Goal: Task Accomplishment & Management: Use online tool/utility

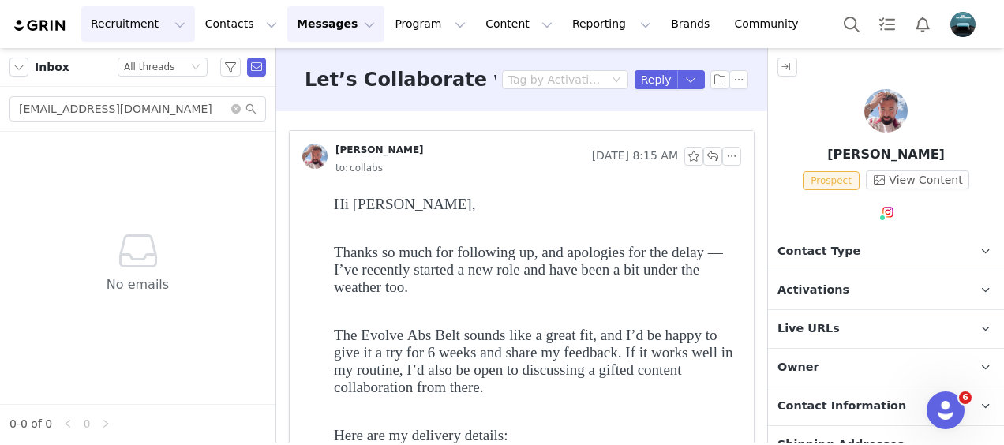
click at [117, 22] on button "Recruitment Recruitment" at bounding box center [138, 24] width 114 height 36
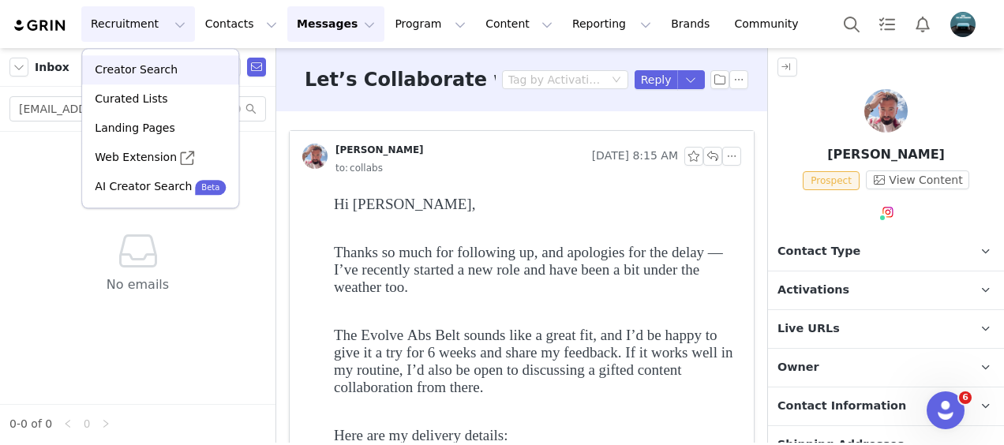
click at [123, 68] on p "Creator Search" at bounding box center [136, 70] width 83 height 17
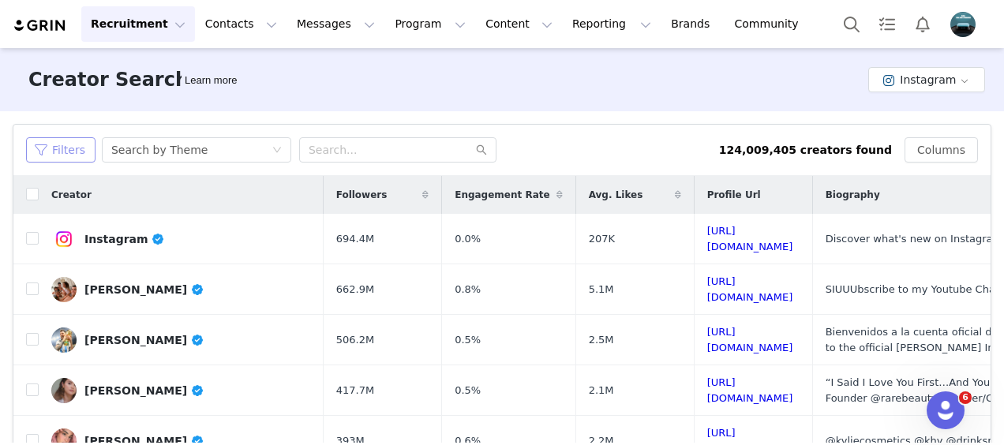
click at [65, 145] on button "Filters" at bounding box center [60, 149] width 69 height 25
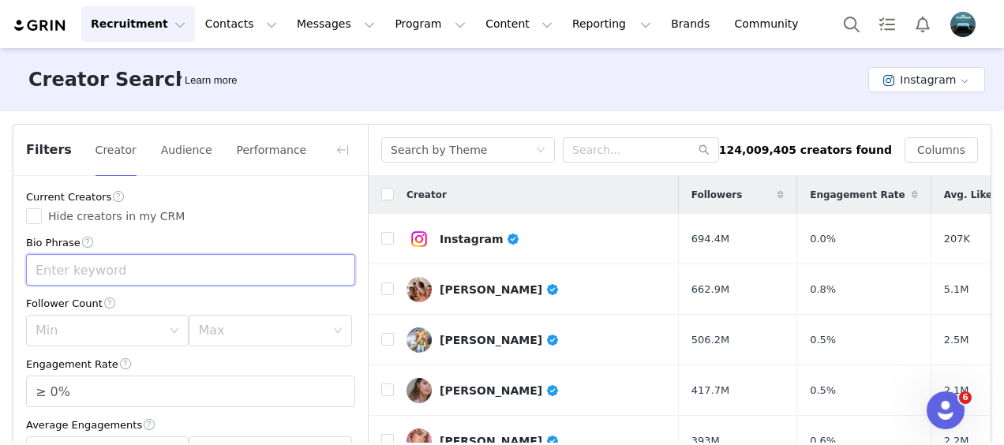
click at [129, 264] on input "text" at bounding box center [190, 270] width 329 height 32
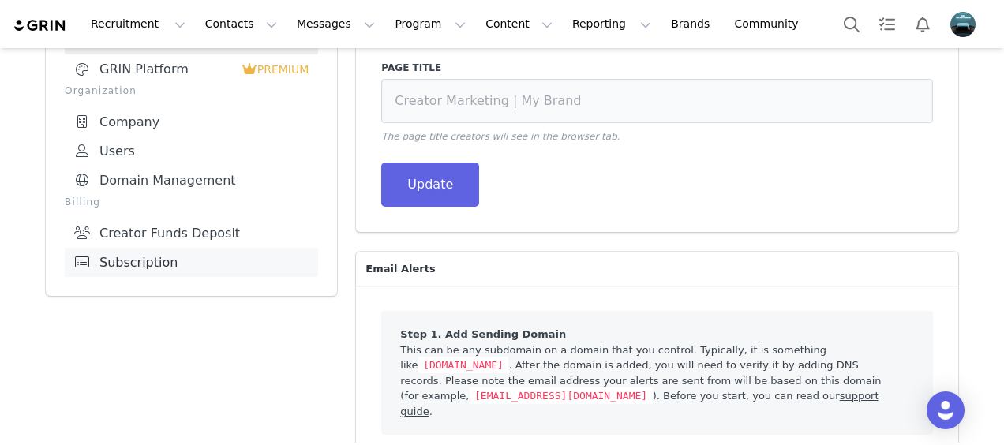
click at [126, 261] on link "Subscription" at bounding box center [191, 262] width 253 height 29
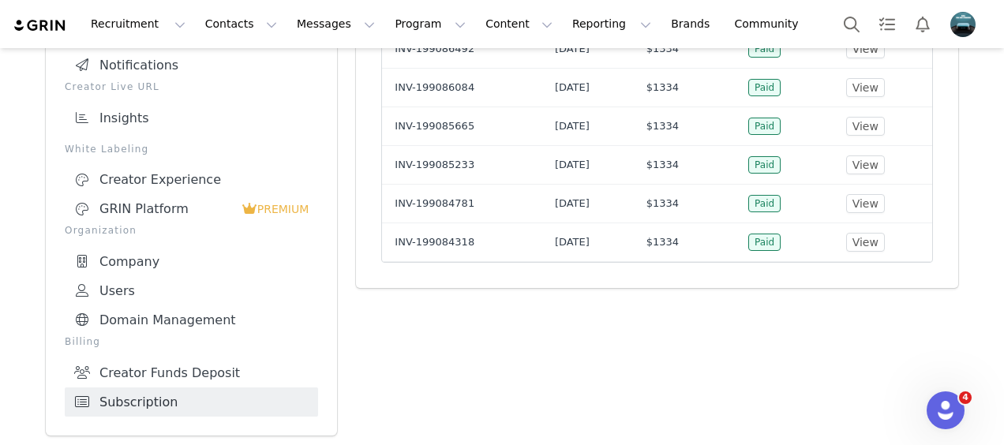
scroll to position [110, 0]
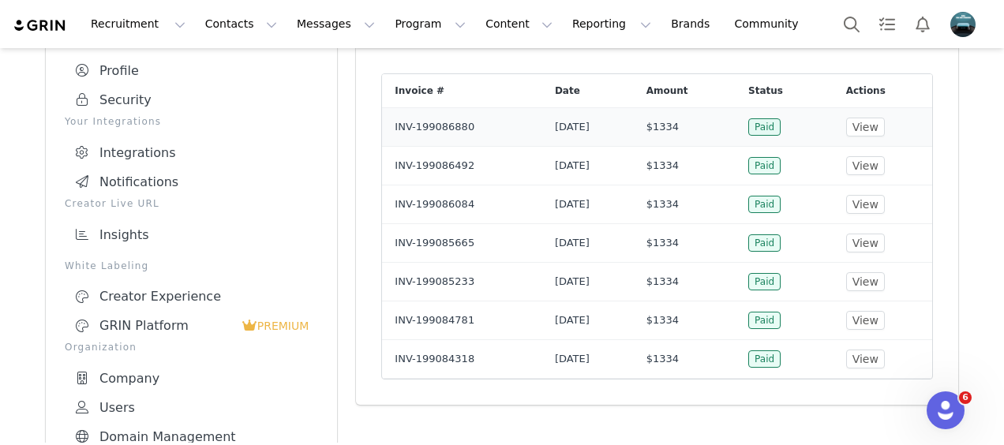
drag, startPoint x: 710, startPoint y: 122, endPoint x: 673, endPoint y: 124, distance: 38.0
click at [673, 124] on td "$1334" at bounding box center [685, 126] width 102 height 39
copy span "$1334"
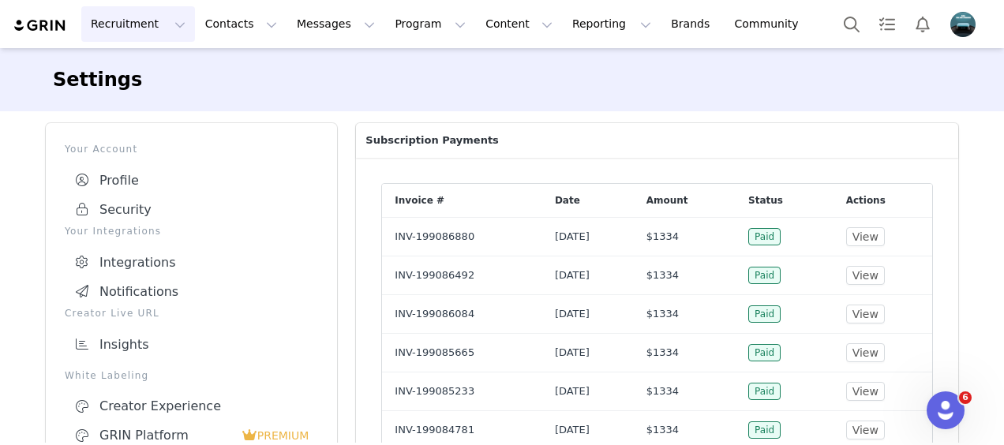
click at [111, 21] on button "Recruitment Recruitment" at bounding box center [138, 24] width 114 height 36
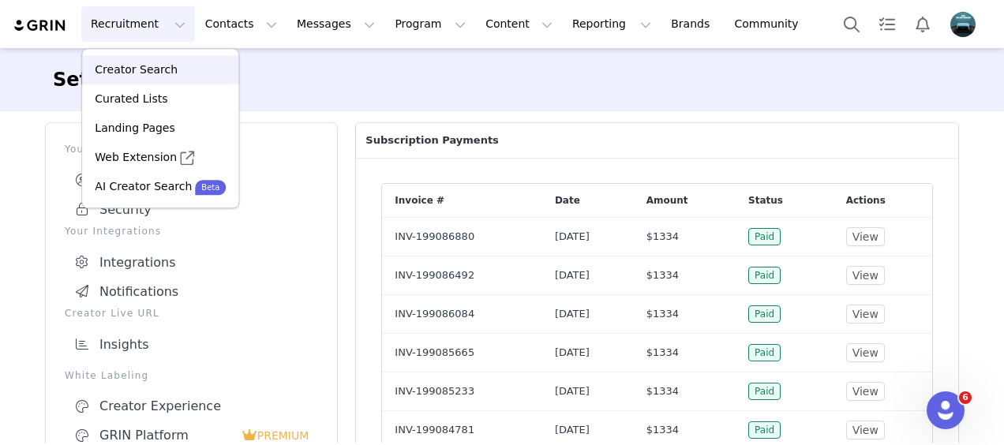
click at [128, 68] on p "Creator Search" at bounding box center [136, 70] width 83 height 17
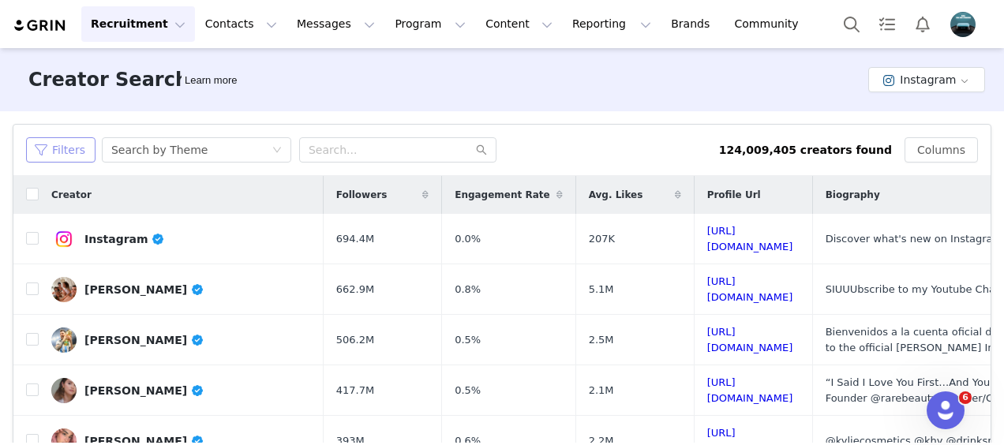
click at [77, 145] on button "Filters" at bounding box center [60, 149] width 69 height 25
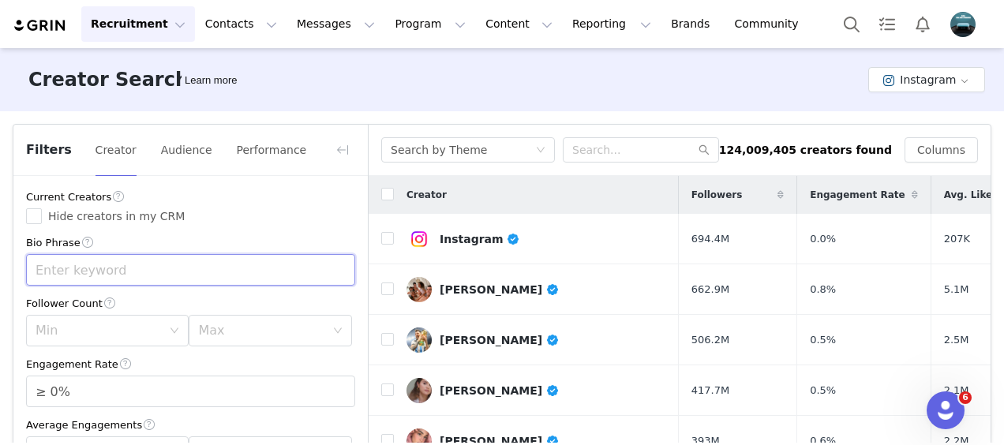
click at [108, 264] on input "text" at bounding box center [190, 270] width 329 height 32
type input "fitness"
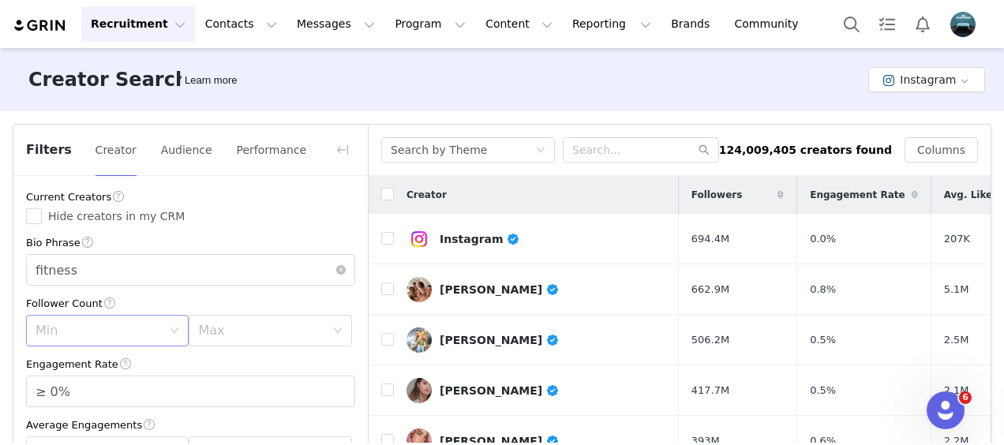
click at [152, 341] on div "Min" at bounding box center [102, 331] width 133 height 30
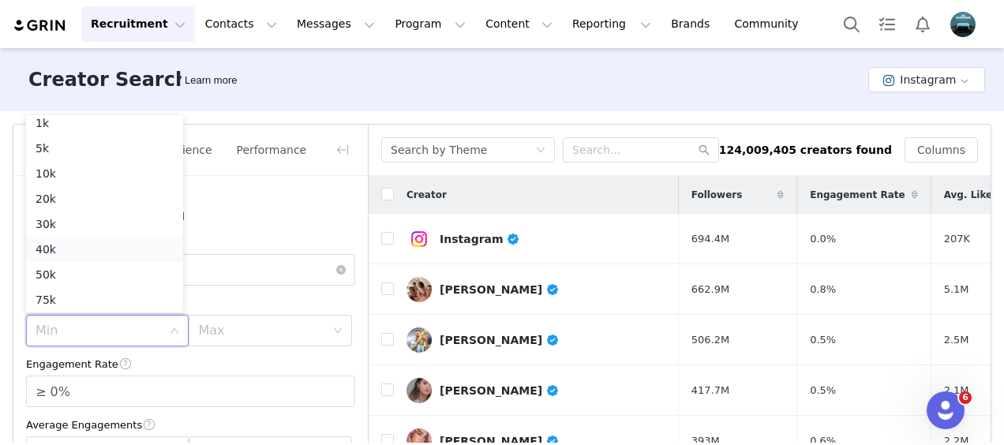
scroll to position [112, 0]
click at [58, 273] on li "500k" at bounding box center [104, 271] width 157 height 25
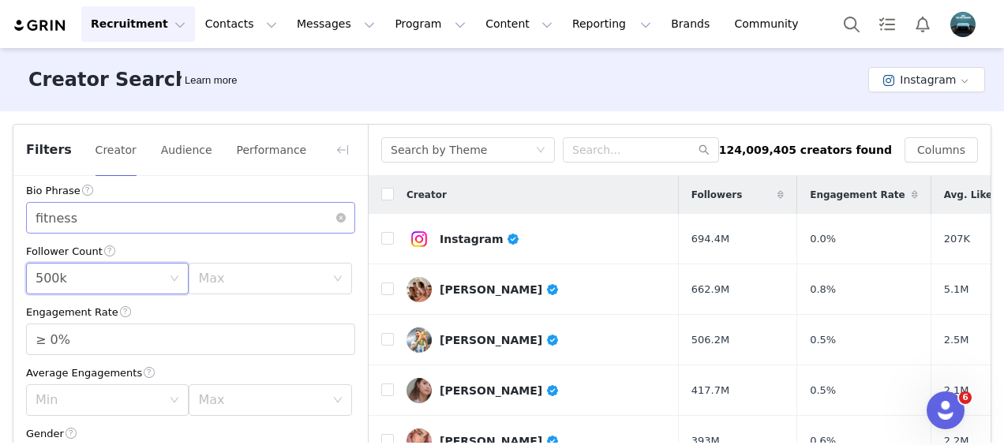
scroll to position [55, 0]
